Goal: Task Accomplishment & Management: Manage account settings

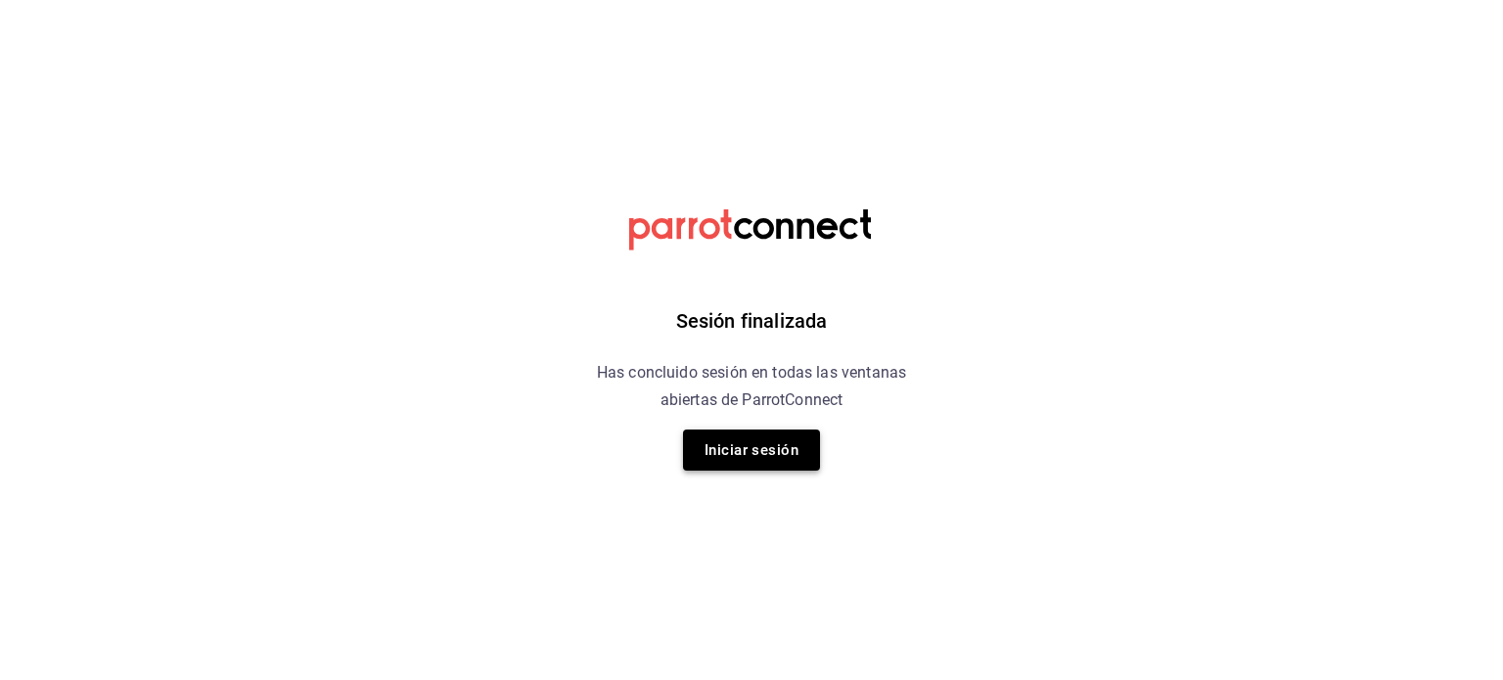
click at [740, 445] on button "Iniciar sesión" at bounding box center [751, 450] width 137 height 41
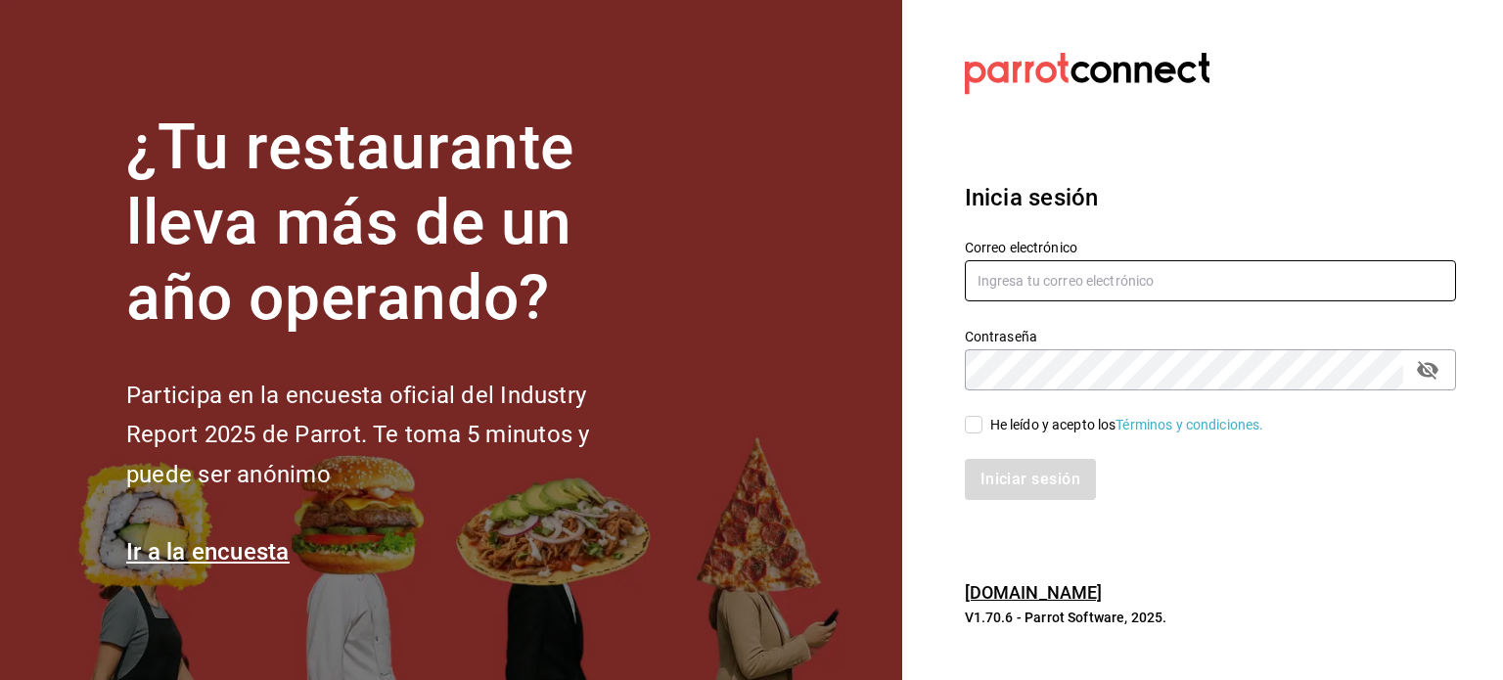
type input "[PERSON_NAME][EMAIL_ADDRESS][DOMAIN_NAME]"
drag, startPoint x: 1178, startPoint y: 271, endPoint x: 841, endPoint y: 261, distance: 336.7
click at [841, 261] on div "¿Tu restaurante lleva más de un año operando? Participa en la encuesta oficial …" at bounding box center [751, 340] width 1503 height 680
paste input "multiuser@platoexpress.com 3xpRe5s"
click at [1175, 278] on input "multiuser@platoexpress.com 3xpRe5s" at bounding box center [1210, 280] width 491 height 41
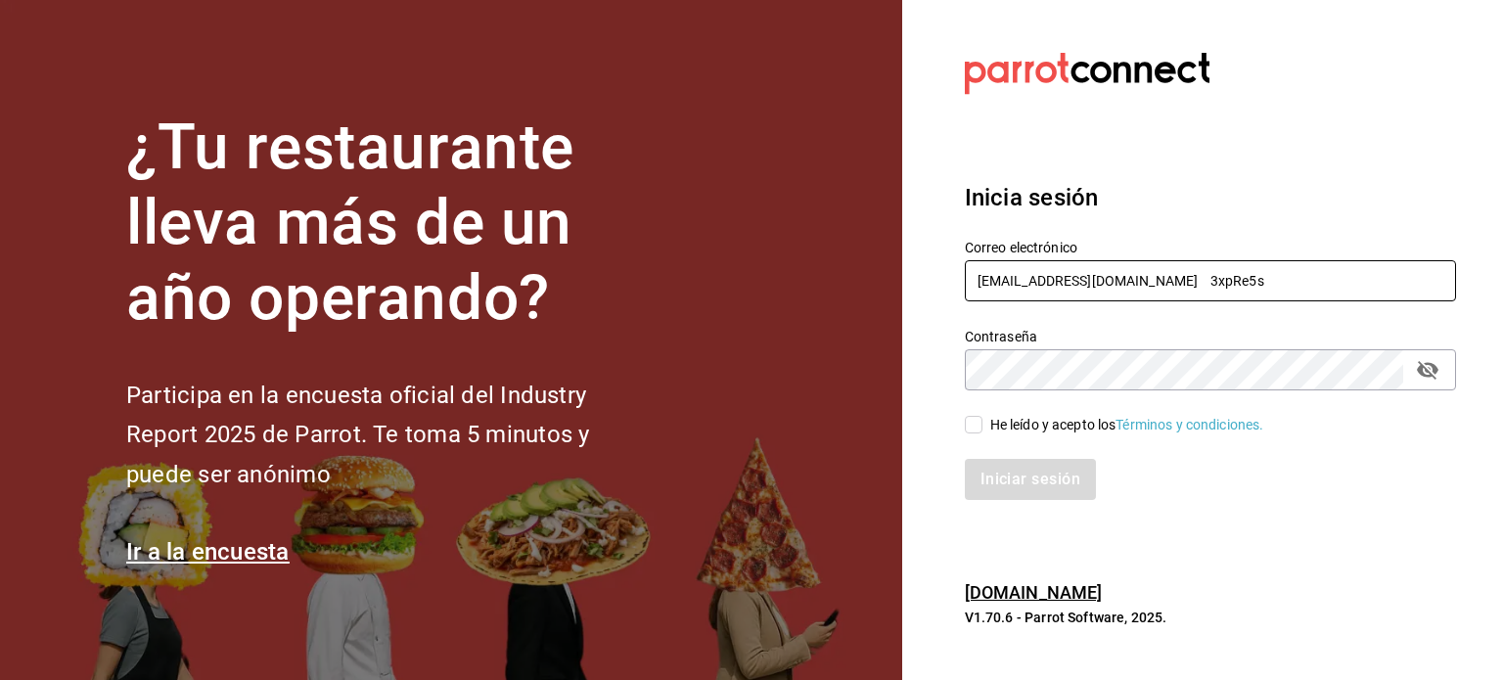
click at [1175, 278] on input "multiuser@platoexpress.com 3xpRe5s" at bounding box center [1210, 280] width 491 height 41
type input "multiuser@platoexpress.com"
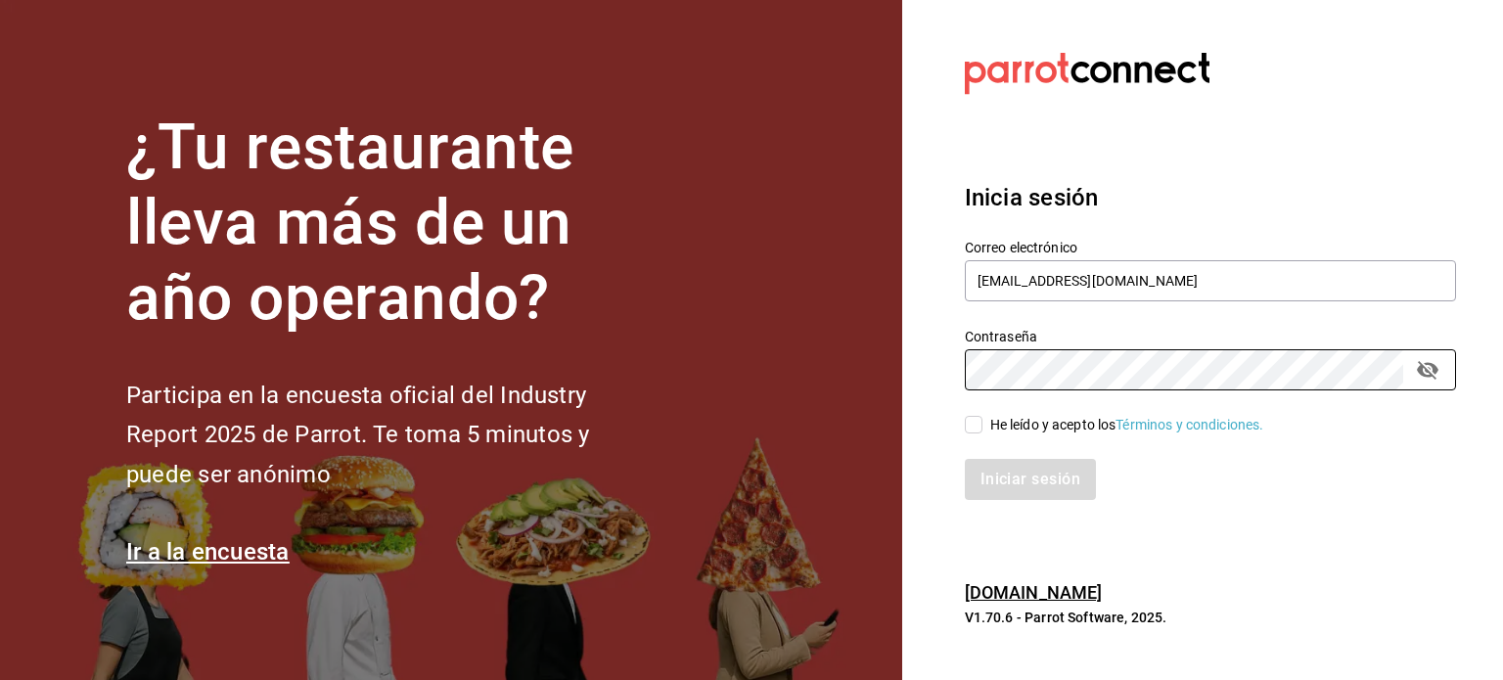
click at [947, 356] on div "Contraseña Contraseña" at bounding box center [1198, 347] width 515 height 86
click at [978, 426] on input "He leído y acepto los Términos y condiciones." at bounding box center [974, 425] width 18 height 18
checkbox input "true"
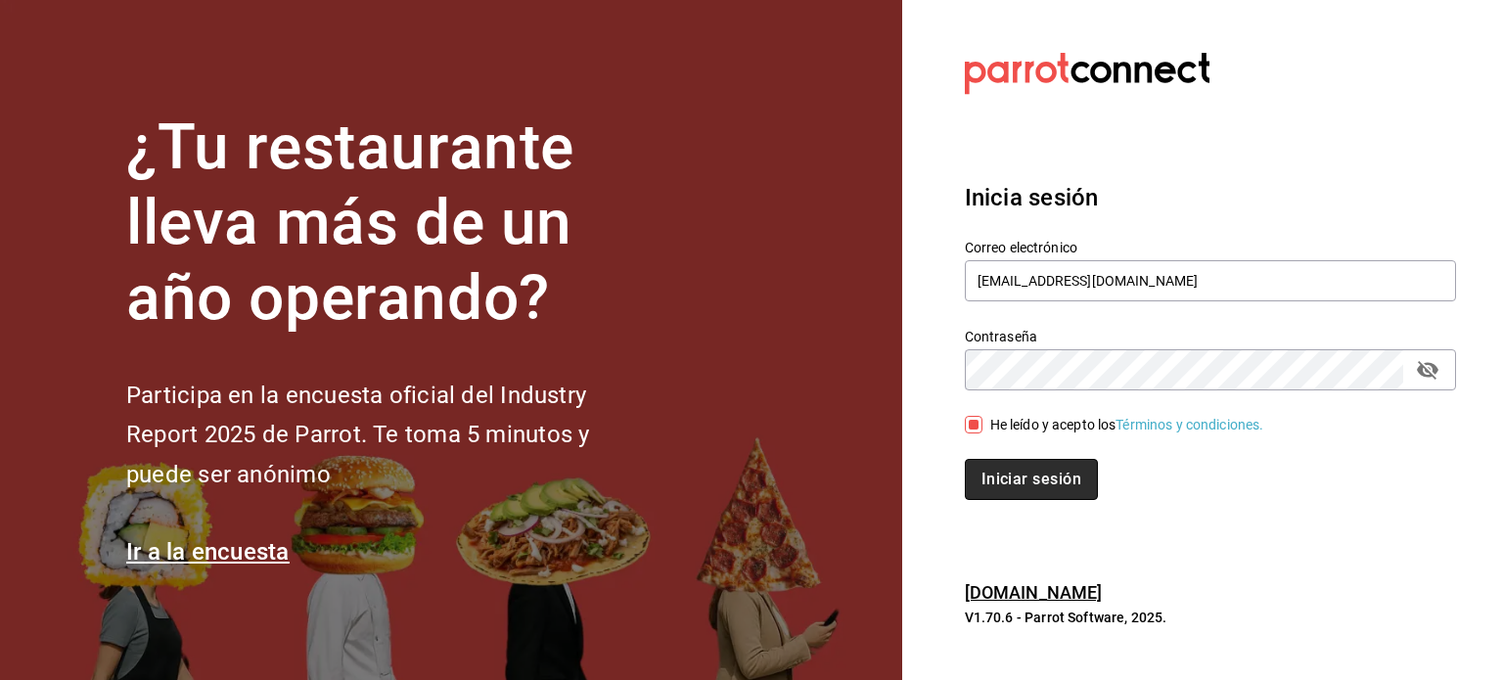
click at [1023, 486] on button "Iniciar sesión" at bounding box center [1031, 479] width 133 height 41
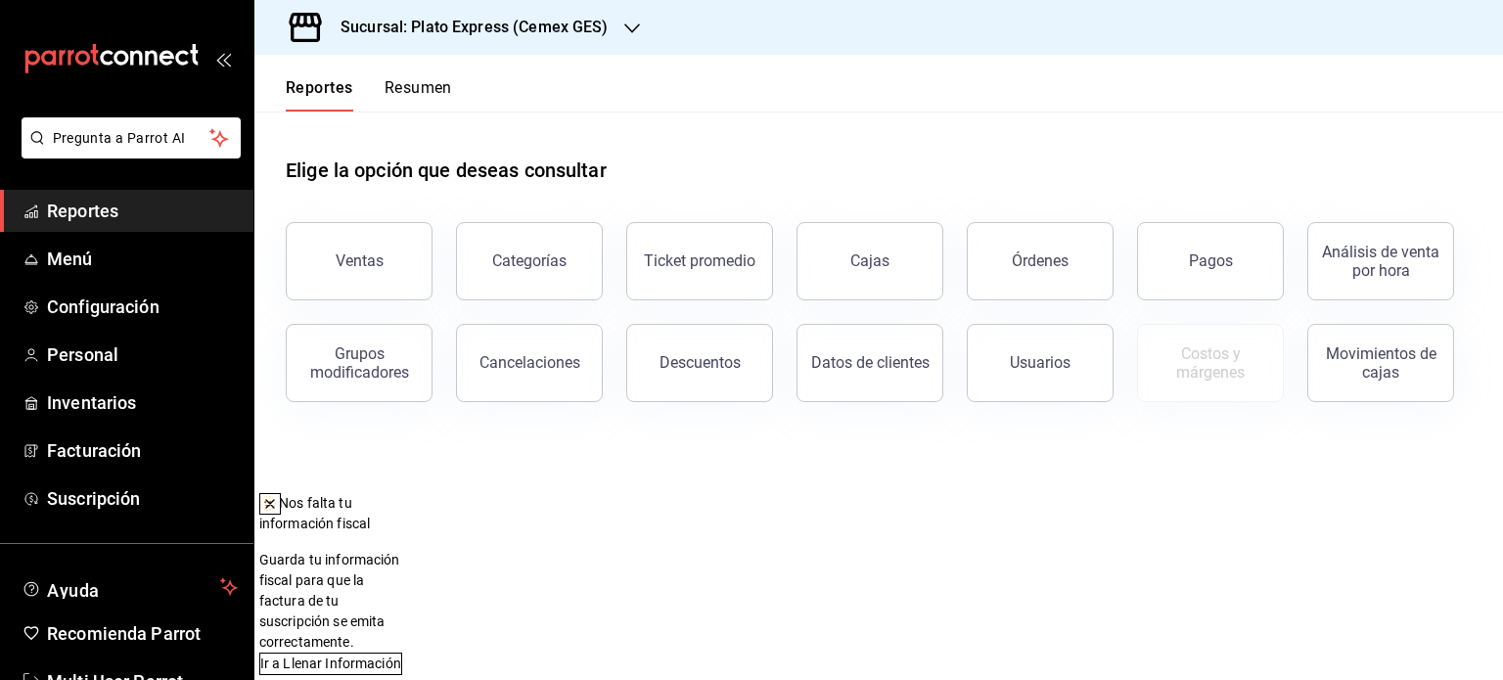
click at [91, 216] on span "Reportes" at bounding box center [142, 211] width 191 height 26
click at [552, 24] on h3 "Sucursal: Plato Express (Cemex GES)" at bounding box center [467, 27] width 284 height 23
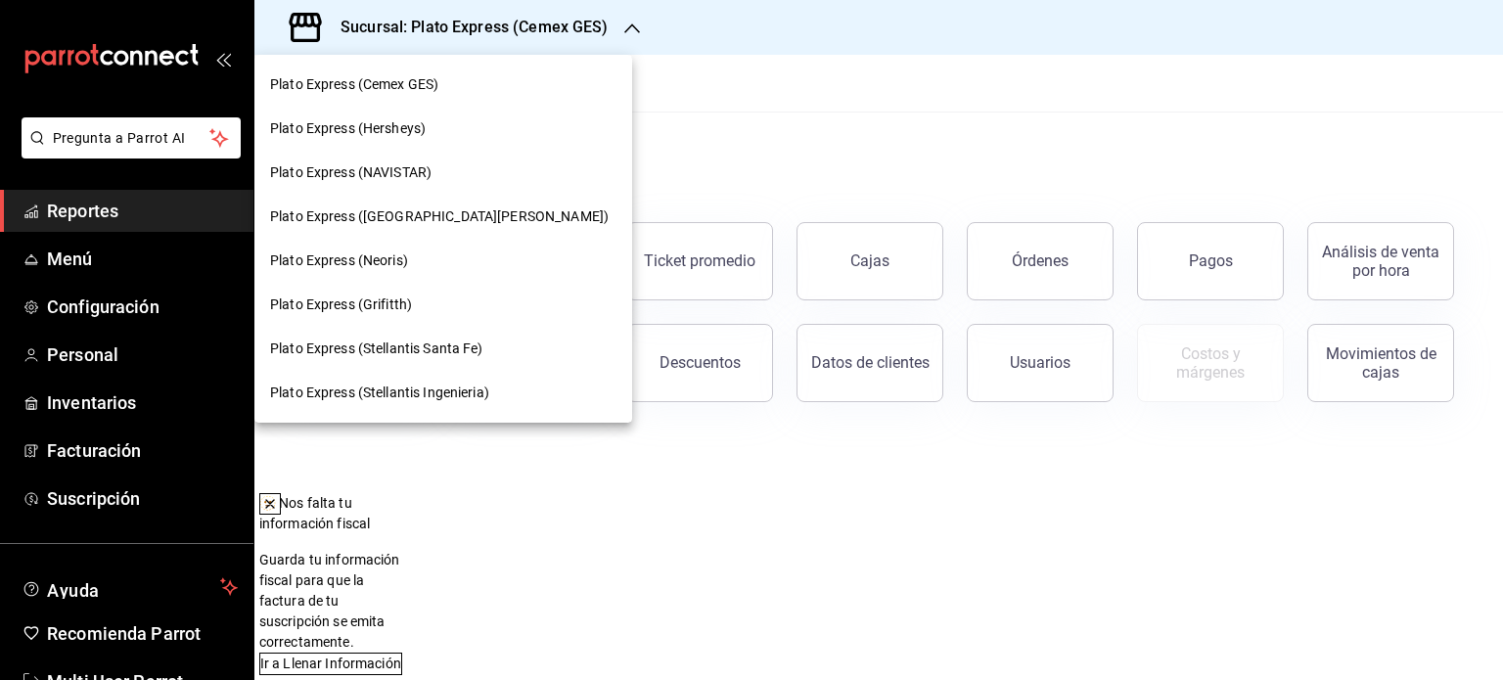
click at [68, 265] on div at bounding box center [751, 340] width 1503 height 680
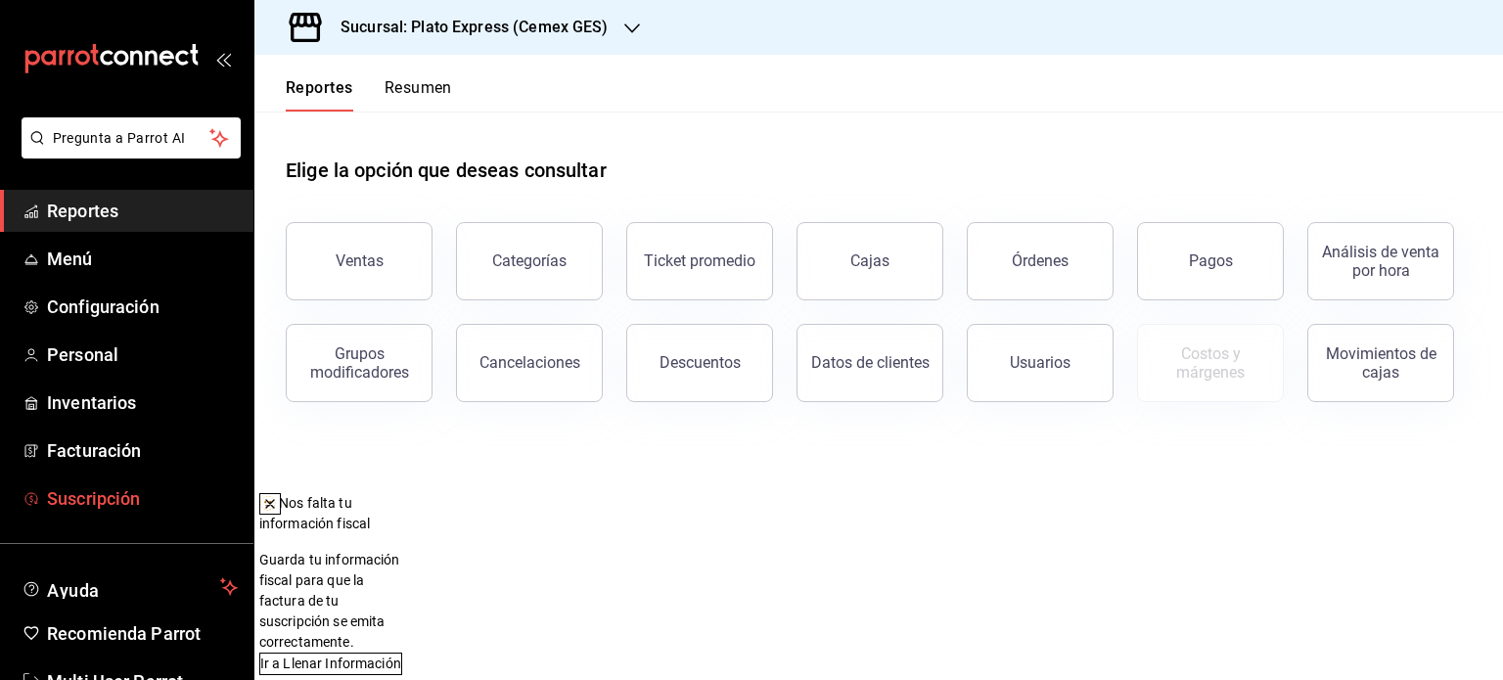
click at [116, 512] on link "Suscripción" at bounding box center [126, 498] width 253 height 42
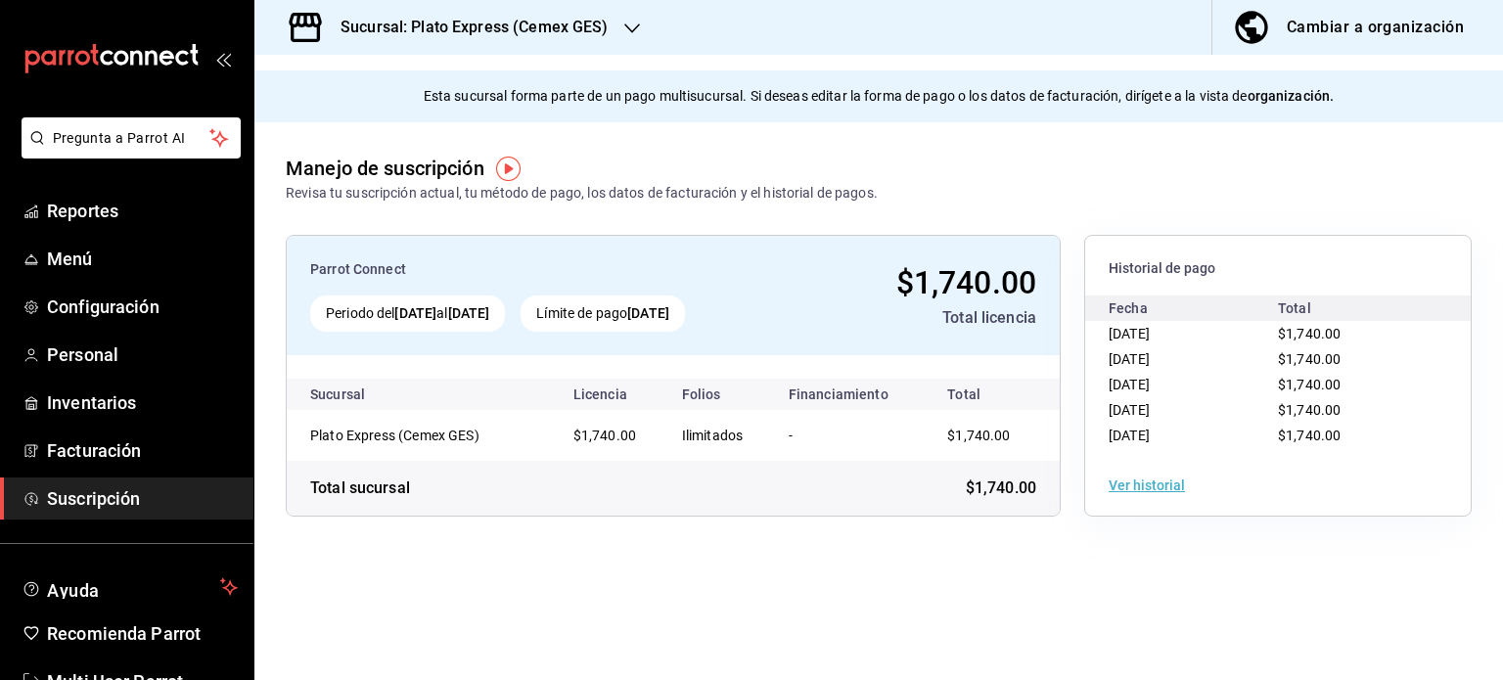
click at [1300, 27] on div "Cambiar a organización" at bounding box center [1375, 27] width 177 height 27
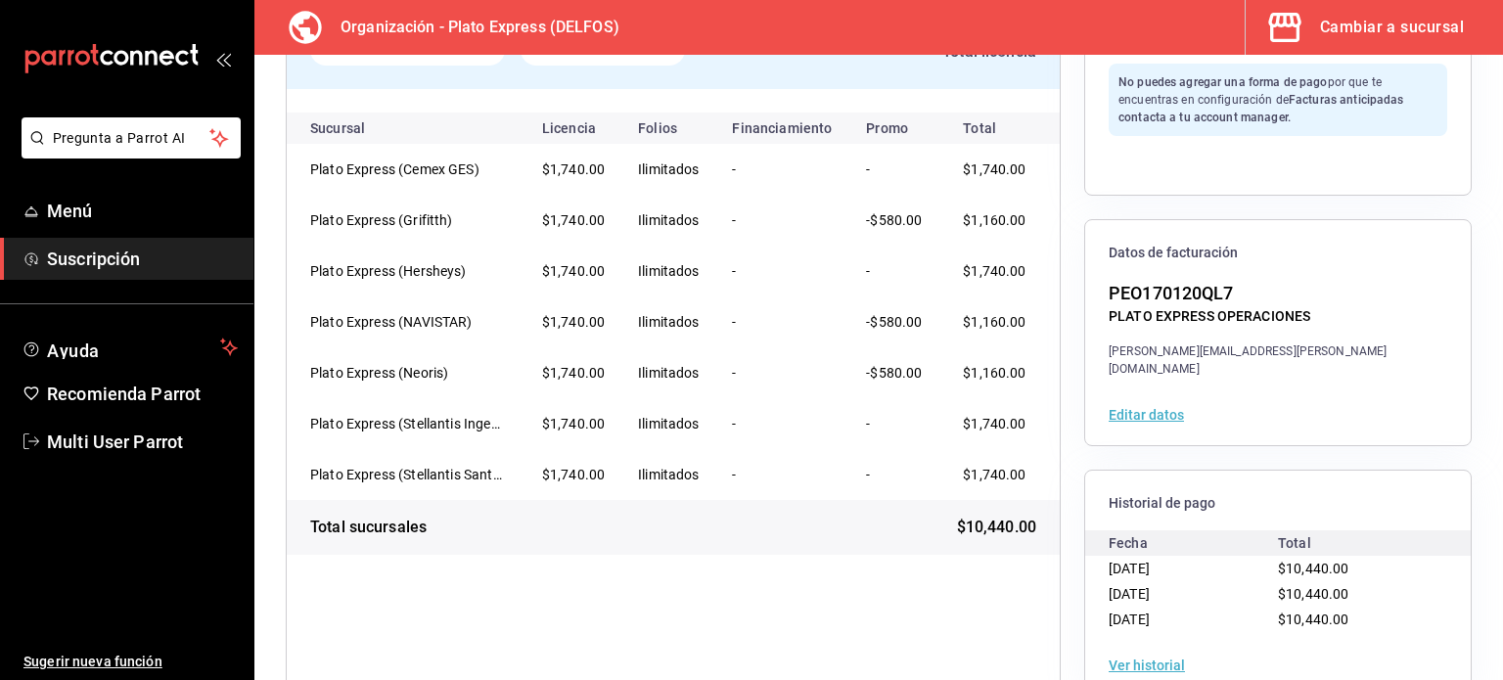
scroll to position [245, 0]
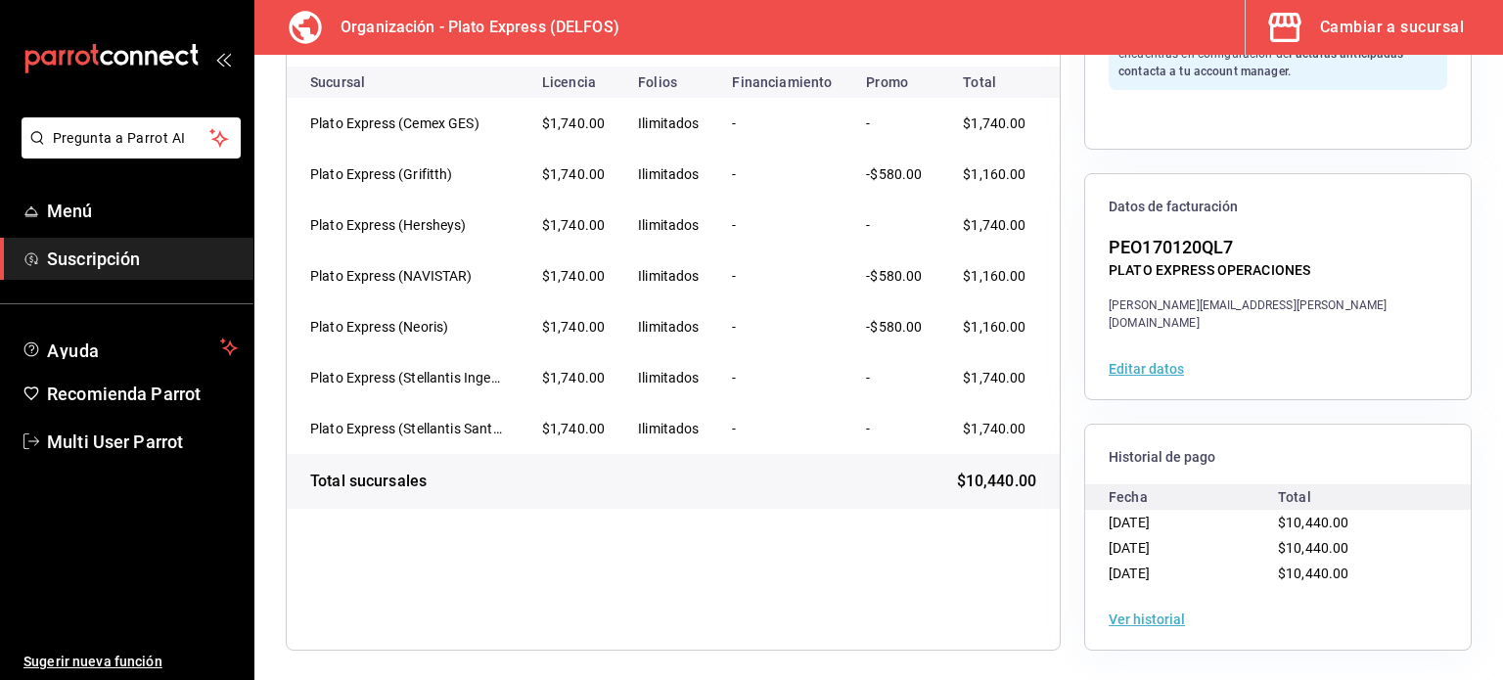
click at [1139, 623] on button "Ver historial" at bounding box center [1147, 619] width 76 height 14
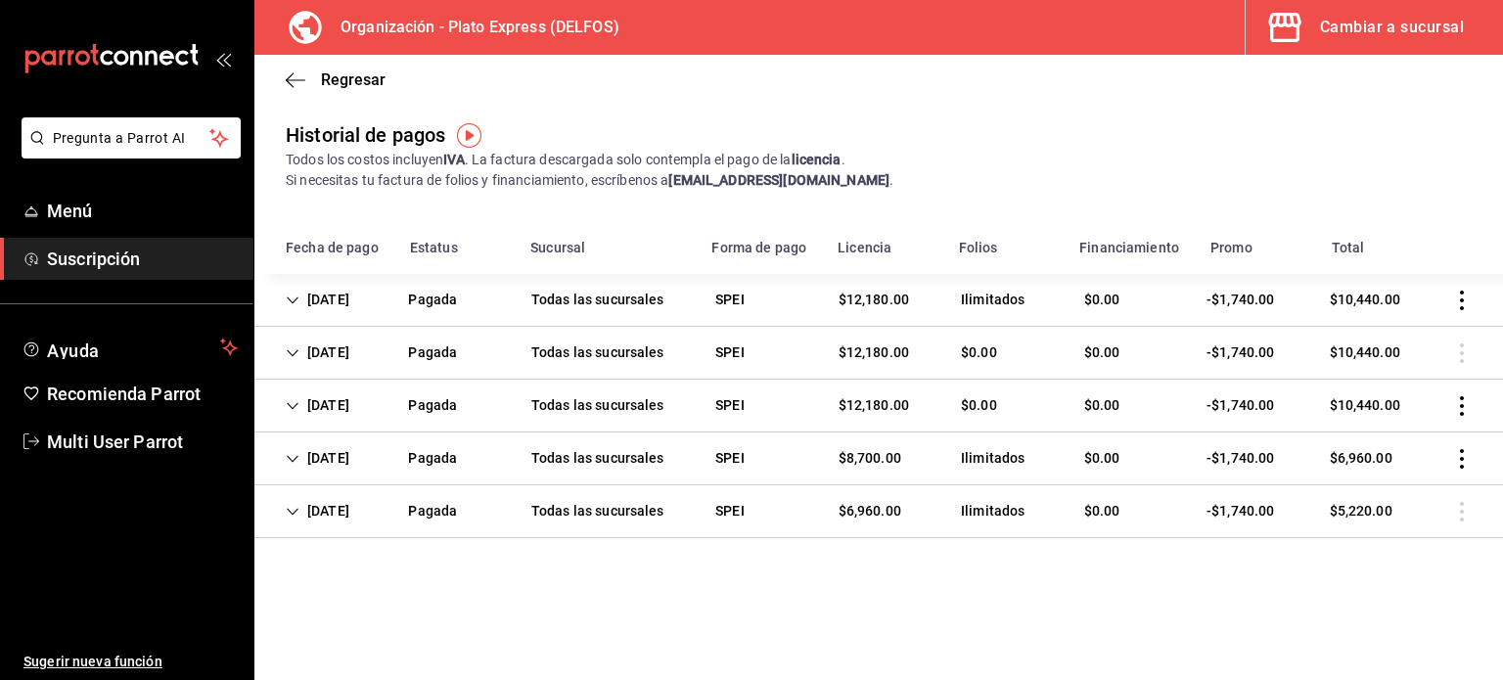
click at [293, 304] on icon "Cell" at bounding box center [293, 301] width 14 height 14
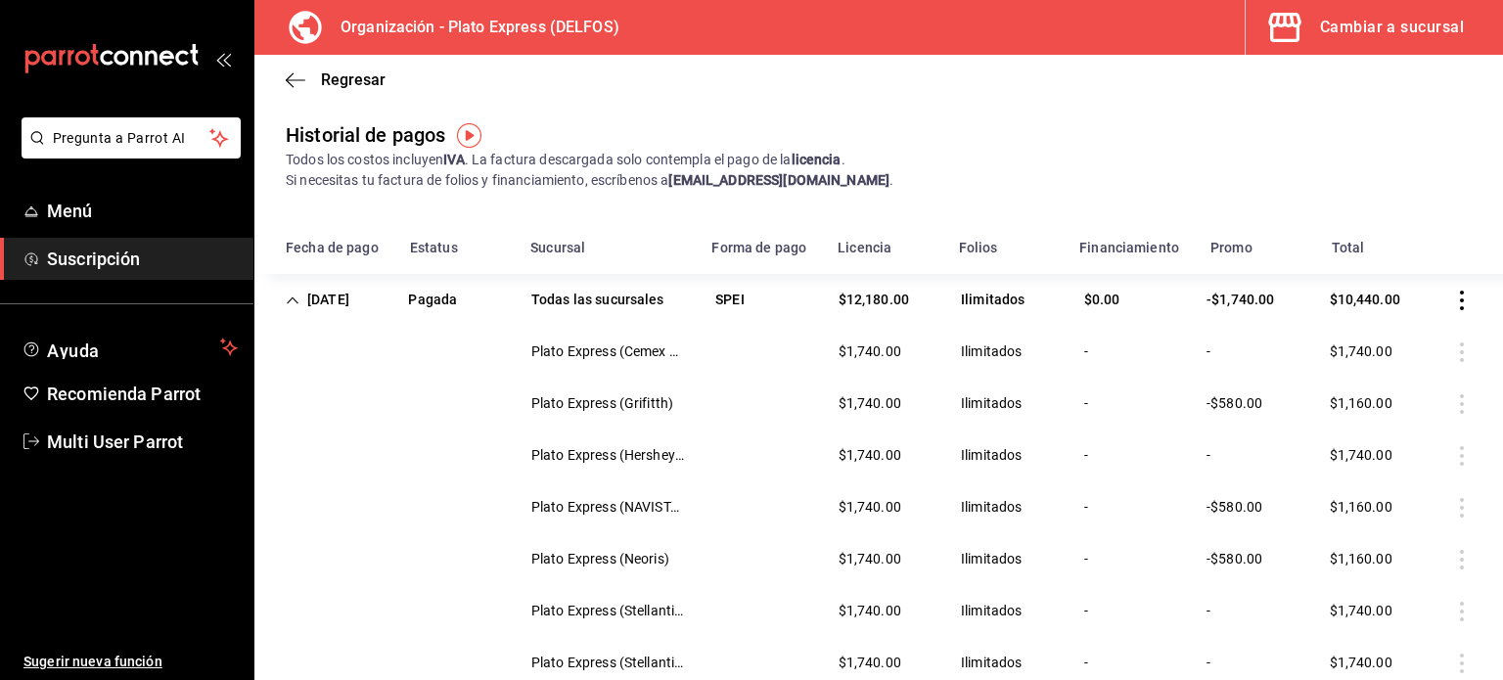
click at [293, 304] on icon "Cell" at bounding box center [293, 301] width 14 height 14
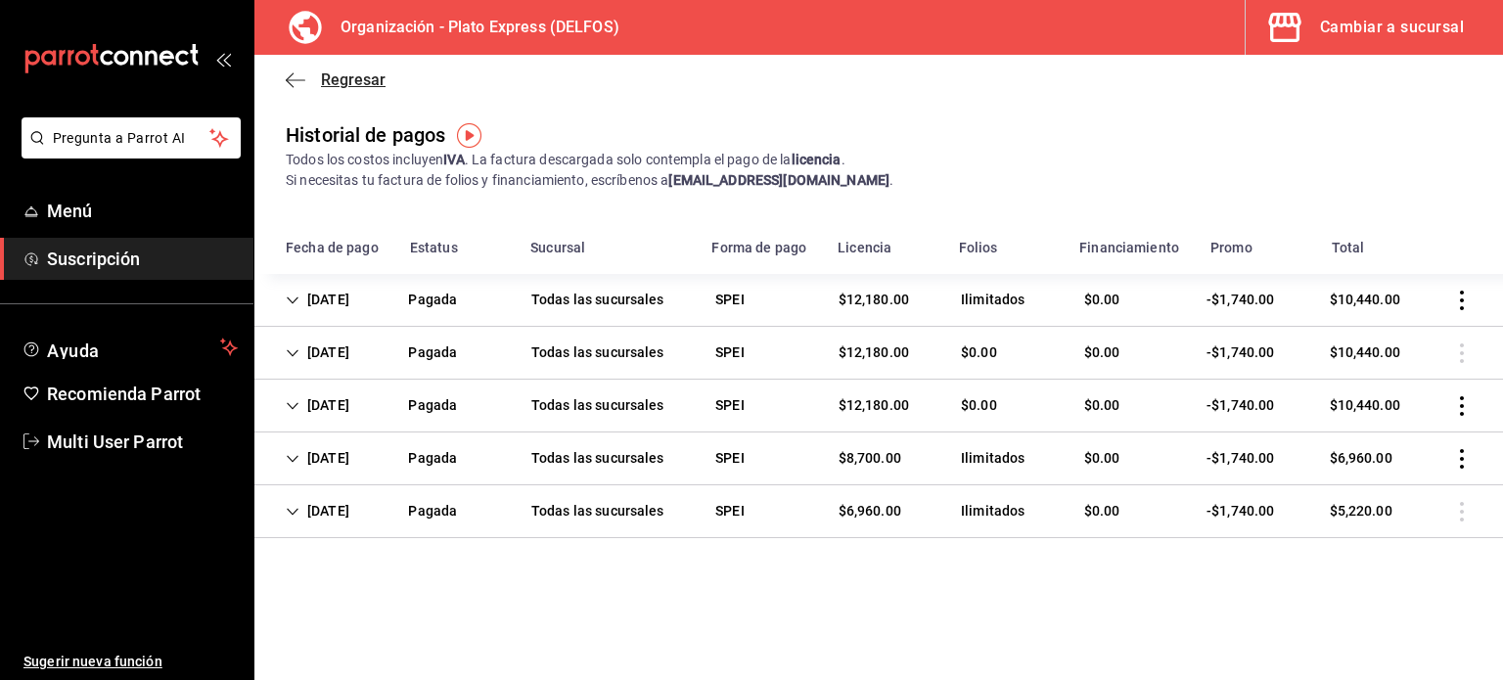
click at [293, 78] on icon "button" at bounding box center [296, 80] width 20 height 18
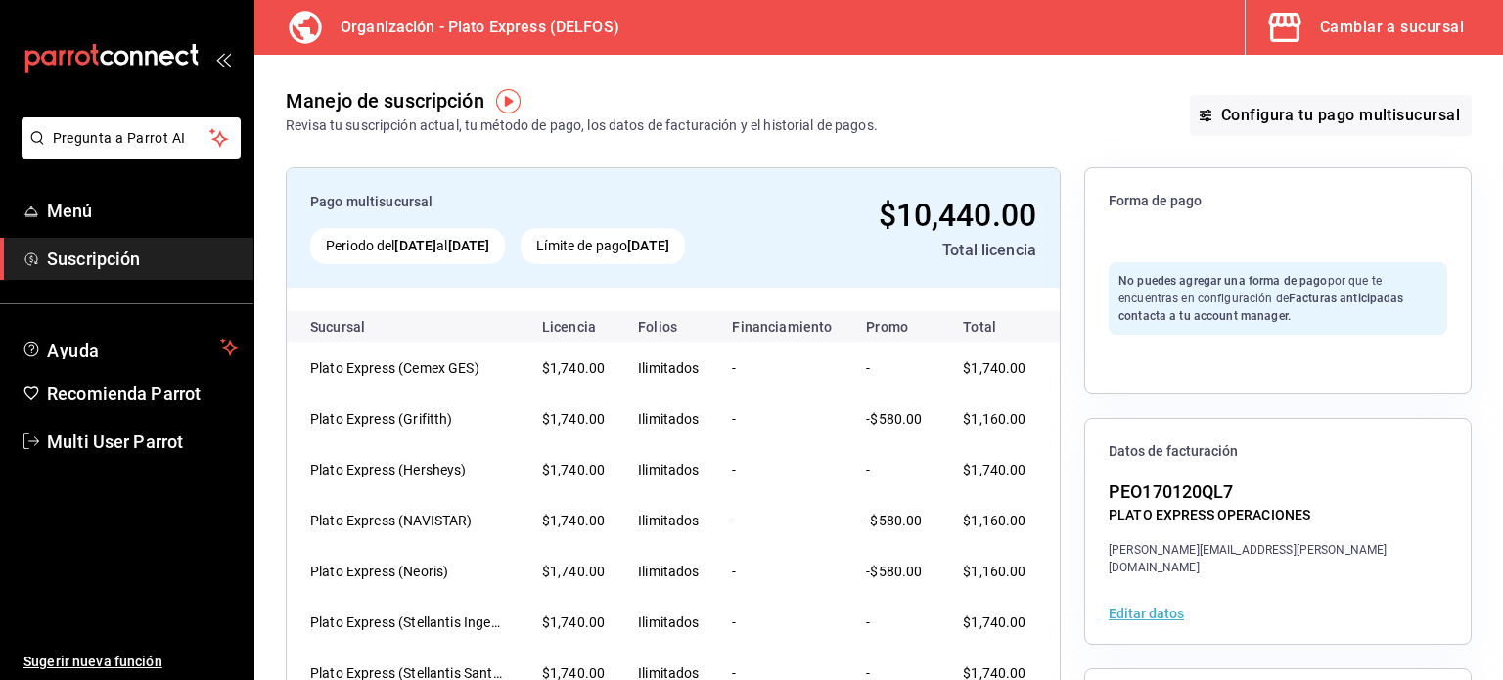
click at [133, 261] on span "Suscripción" at bounding box center [142, 259] width 191 height 26
click at [117, 261] on span "Suscripción" at bounding box center [142, 259] width 191 height 26
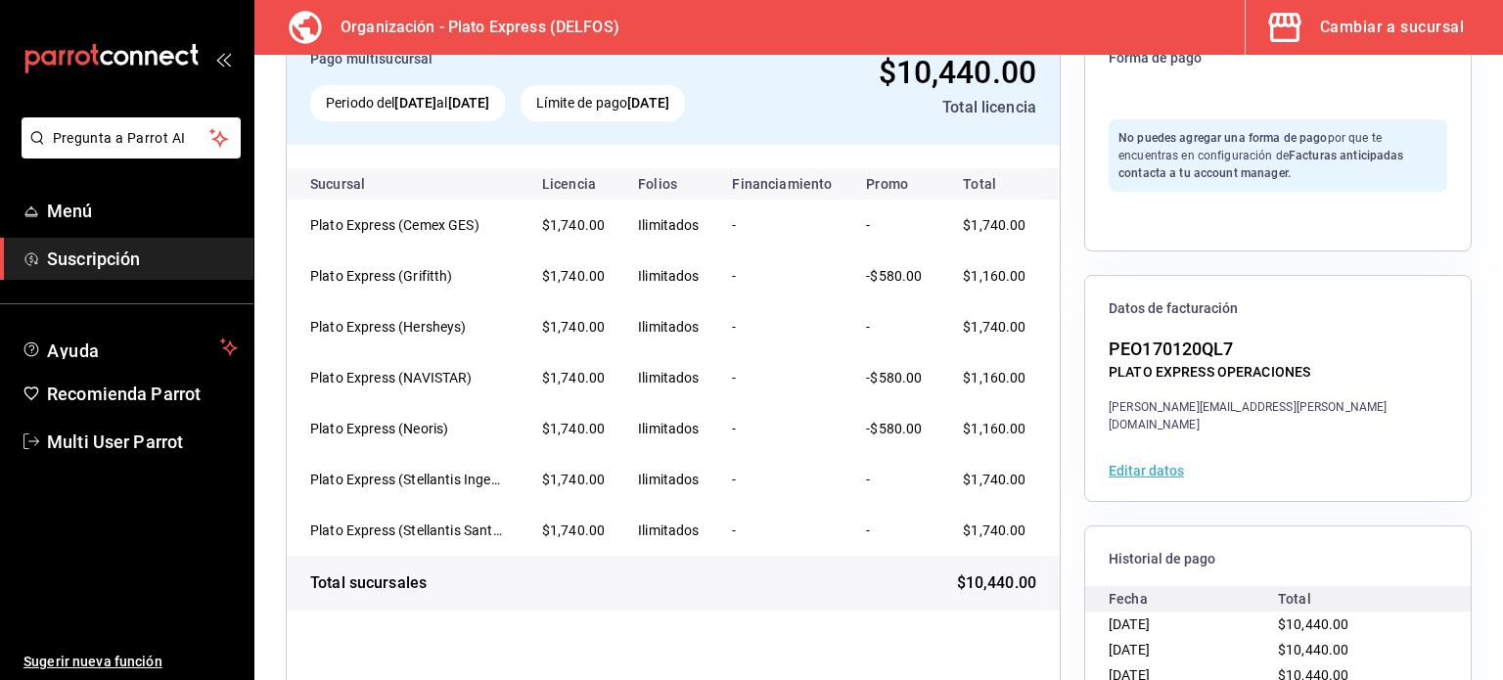
scroll to position [245, 0]
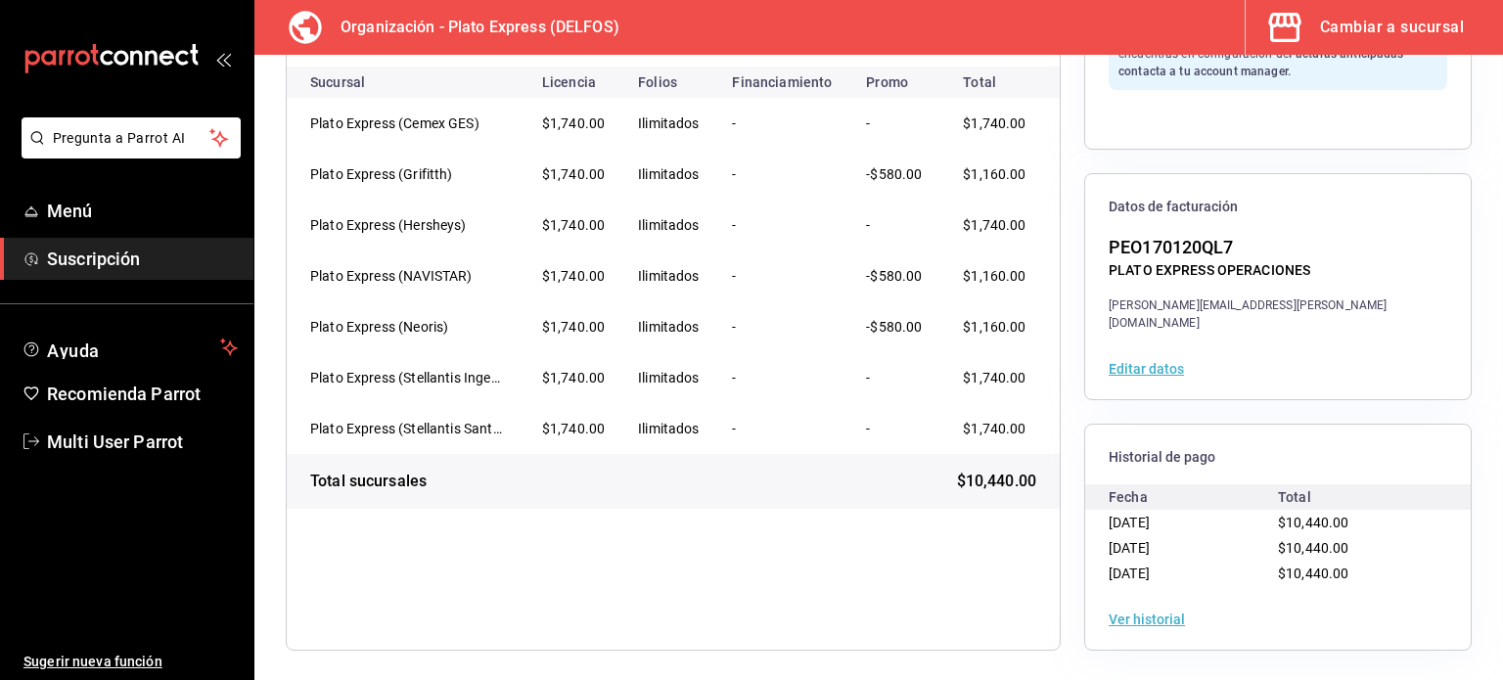
click at [1111, 621] on button "Ver historial" at bounding box center [1147, 619] width 76 height 14
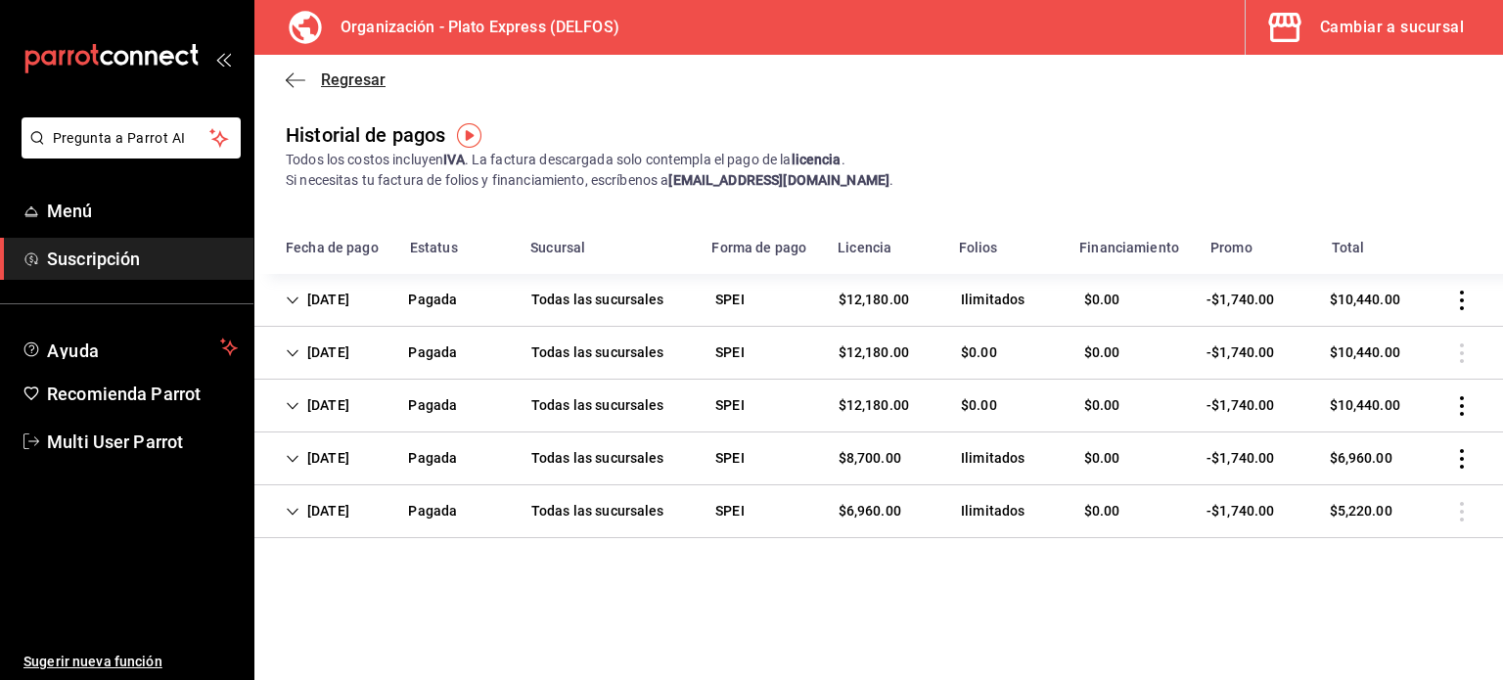
click at [296, 79] on icon "button" at bounding box center [296, 79] width 20 height 1
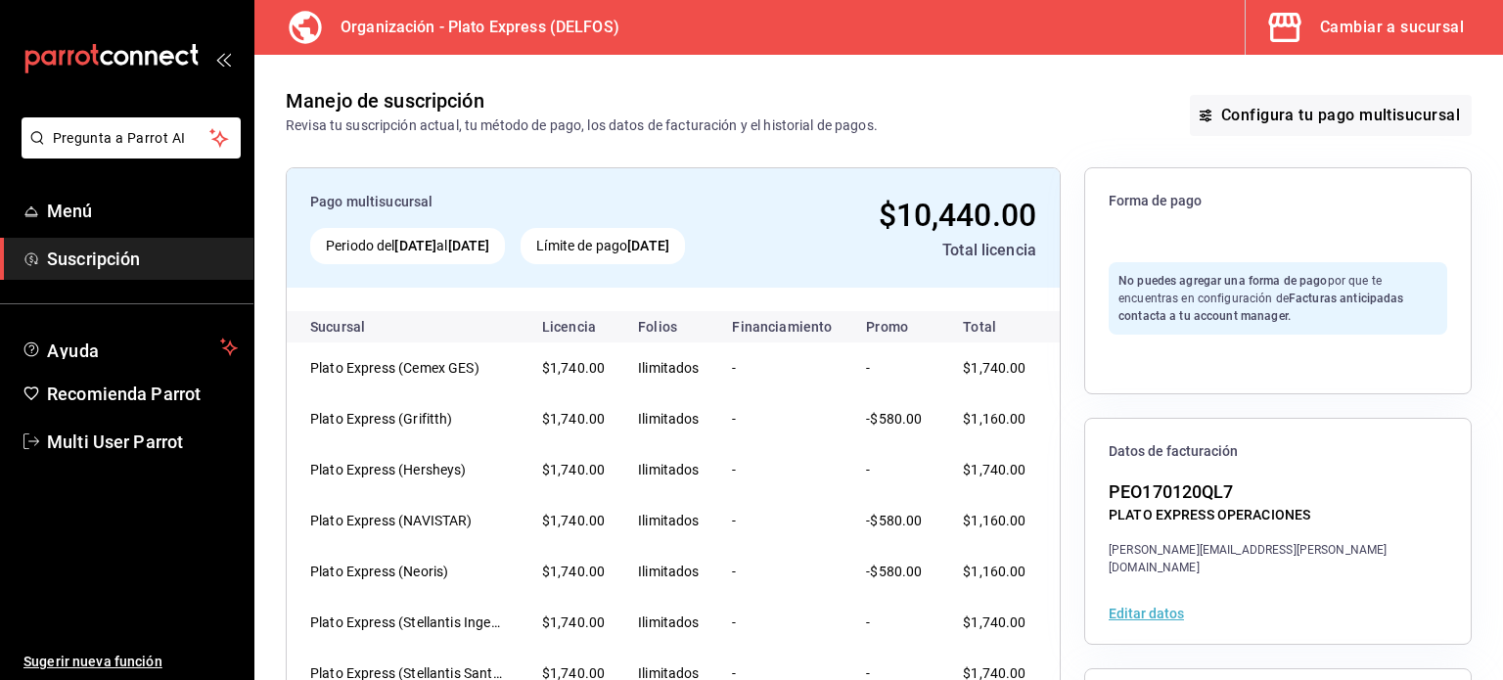
scroll to position [245, 0]
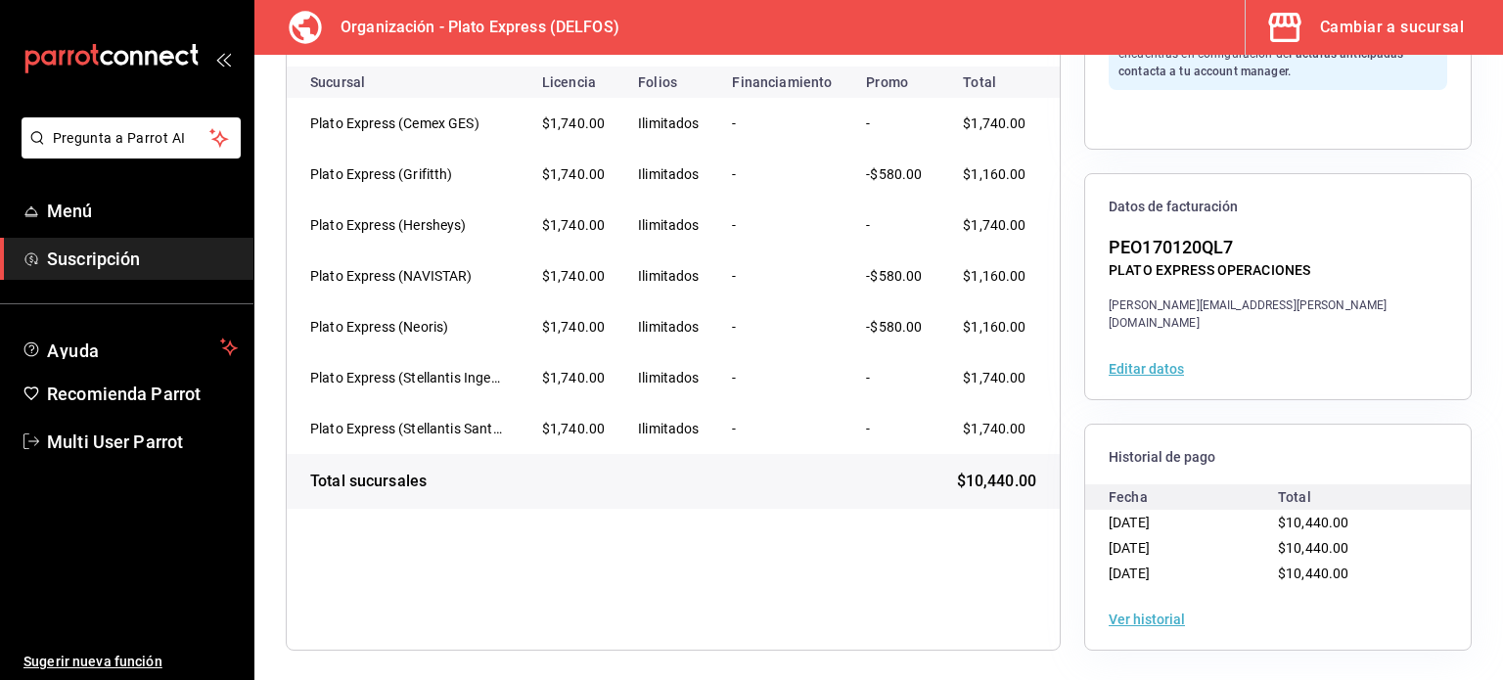
click at [1109, 622] on button "Ver historial" at bounding box center [1147, 619] width 76 height 14
